Goal: Task Accomplishment & Management: Use online tool/utility

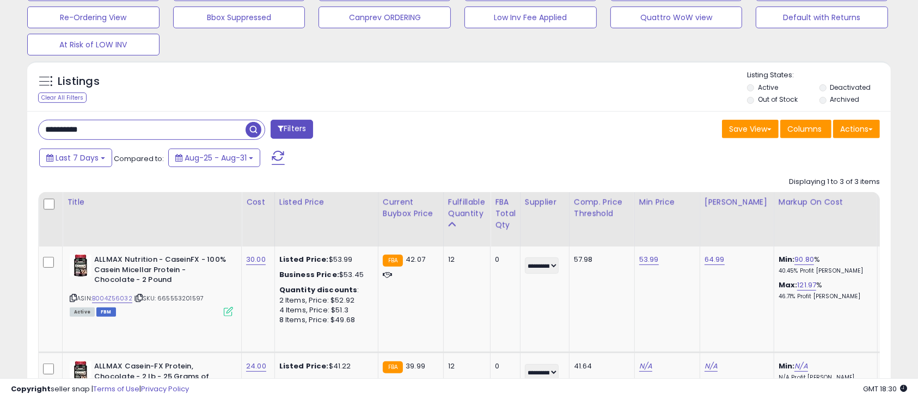
scroll to position [223, 501]
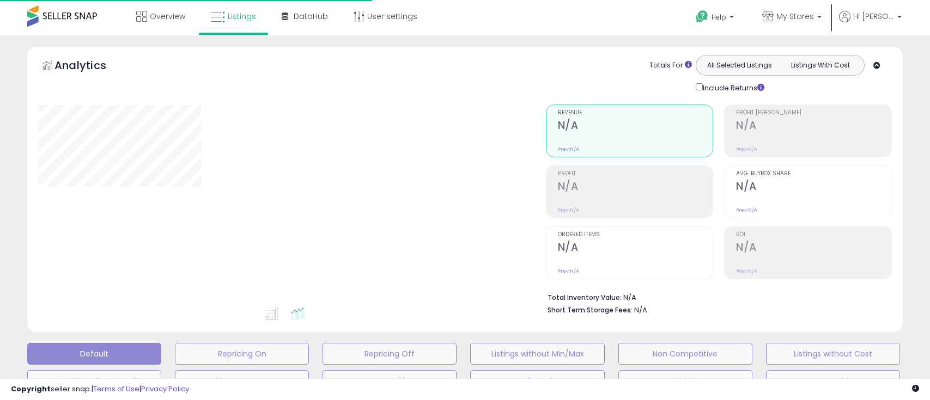
type input "********"
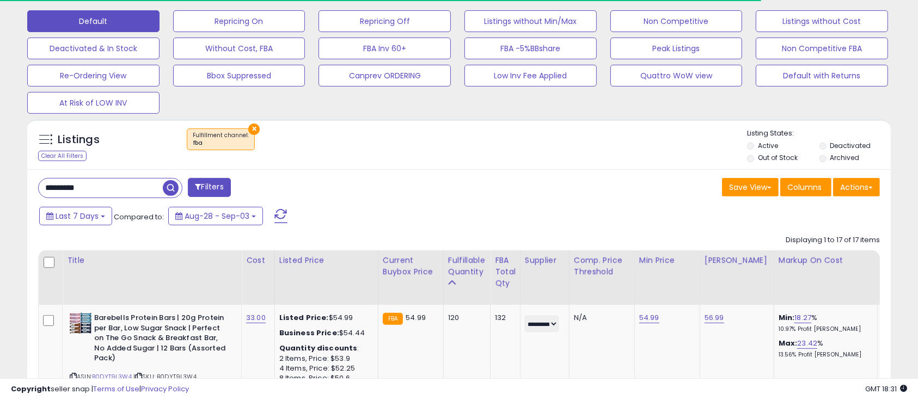
scroll to position [333, 0]
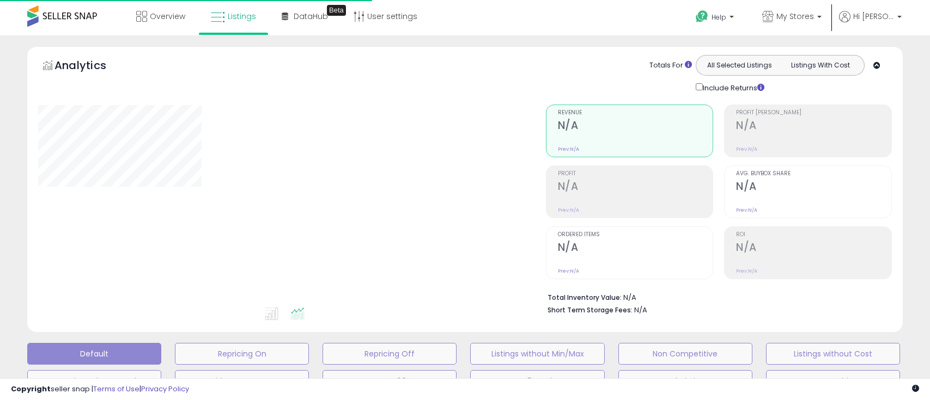
type input "********"
